Goal: Information Seeking & Learning: Learn about a topic

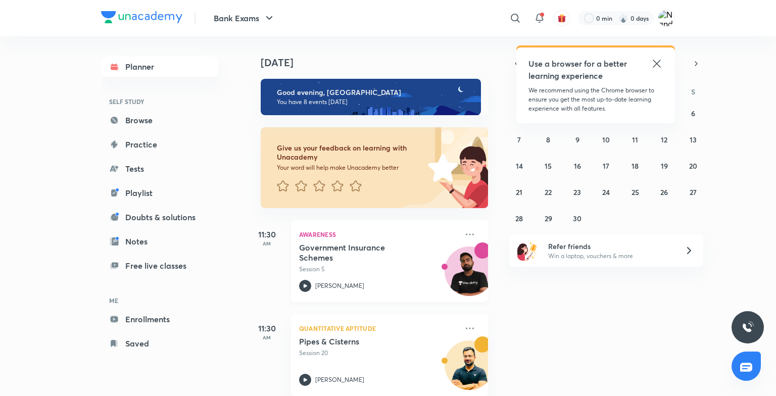
click at [321, 286] on p "[PERSON_NAME]" at bounding box center [339, 285] width 49 height 9
